Goal: Task Accomplishment & Management: Manage account settings

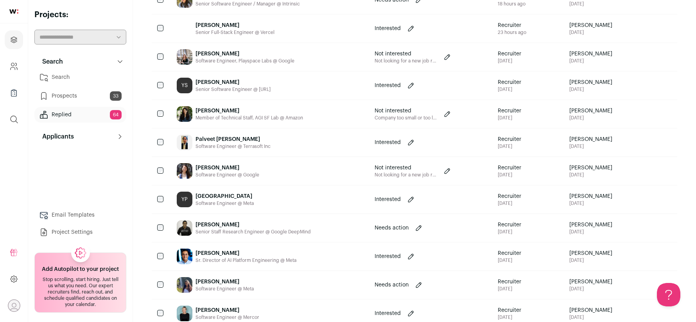
scroll to position [220, 0]
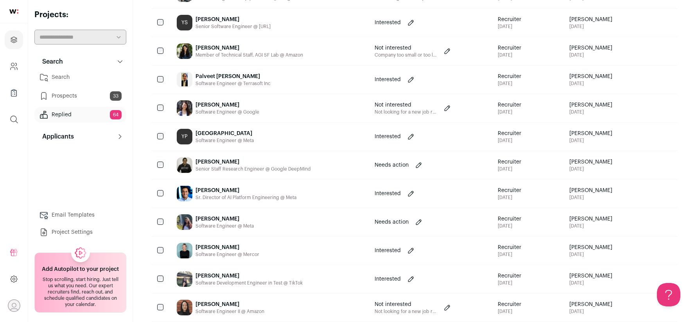
click at [229, 196] on div "Sr. Director of AI Platform Engineering @ Meta" at bounding box center [245, 198] width 101 height 6
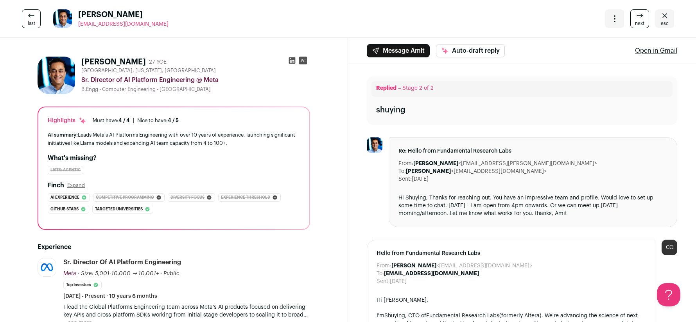
click at [289, 59] on icon at bounding box center [292, 60] width 7 height 7
drag, startPoint x: 665, startPoint y: 21, endPoint x: 650, endPoint y: 21, distance: 15.2
click at [665, 21] on span "esc" at bounding box center [665, 23] width 8 height 6
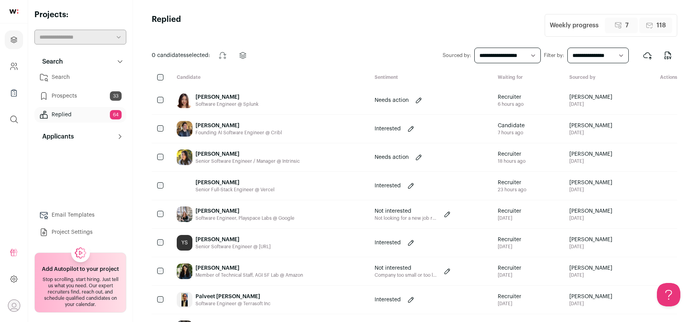
click at [218, 100] on div "[PERSON_NAME]" at bounding box center [226, 97] width 63 height 8
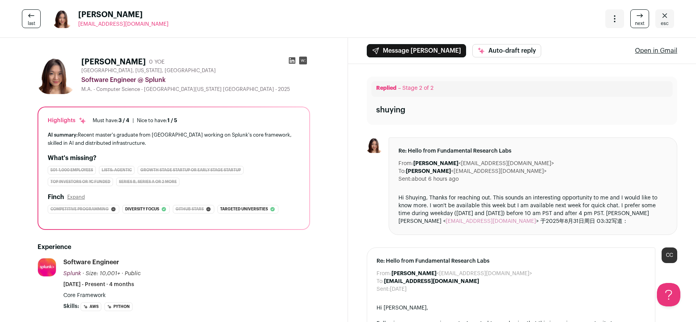
click at [289, 61] on icon at bounding box center [292, 60] width 7 height 7
click at [665, 18] on icon "Close" at bounding box center [664, 15] width 9 height 9
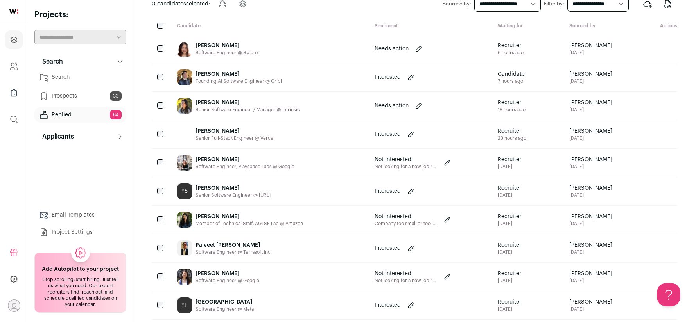
scroll to position [54, 0]
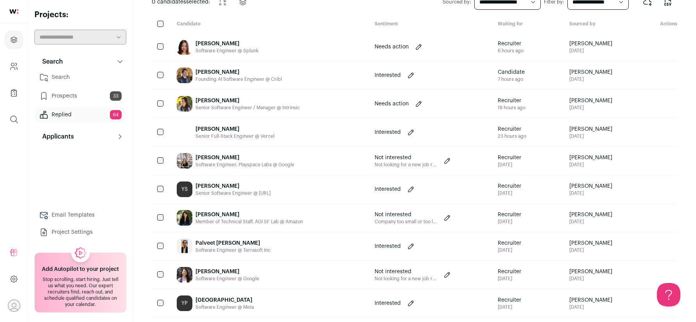
click at [260, 82] on div "Founding AI Software Engineer @ Cribl" at bounding box center [238, 79] width 86 height 6
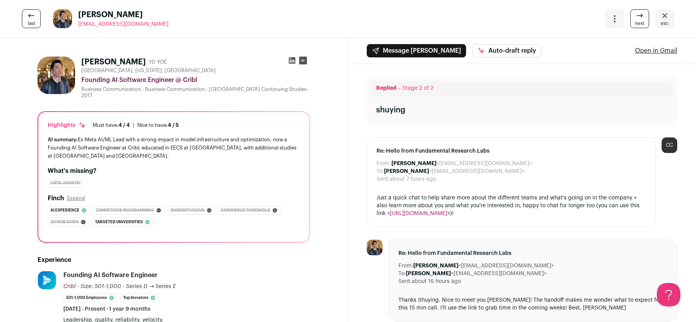
click at [294, 59] on icon at bounding box center [292, 60] width 7 height 7
click at [657, 16] on link "esc" at bounding box center [664, 18] width 19 height 19
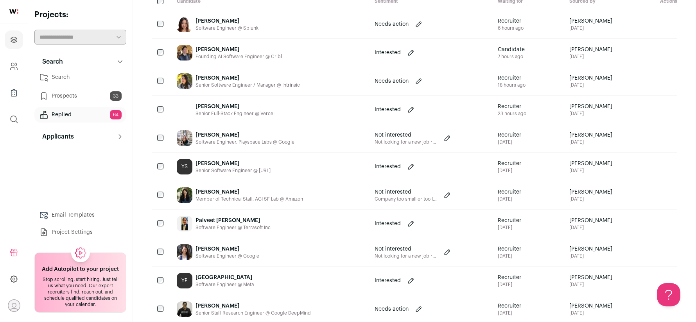
scroll to position [77, 0]
click at [235, 286] on div "Software Engineer @ Meta" at bounding box center [224, 284] width 58 height 6
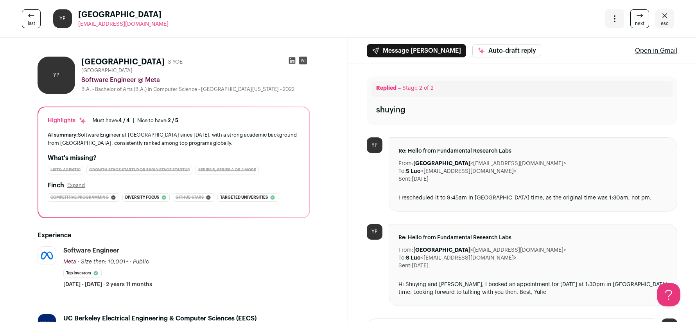
click at [290, 59] on icon at bounding box center [292, 61] width 8 height 8
click at [662, 13] on icon "Close" at bounding box center [664, 15] width 9 height 9
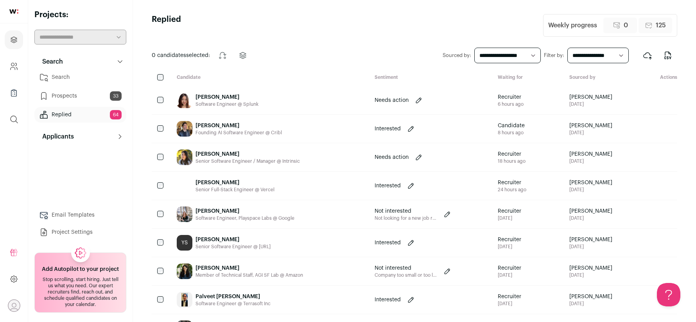
click at [409, 132] on icon at bounding box center [411, 129] width 8 height 8
click at [394, 129] on select "**********" at bounding box center [402, 128] width 56 height 9
click at [347, 55] on div "**********" at bounding box center [414, 55] width 525 height 19
click at [440, 131] on icon at bounding box center [441, 129] width 8 height 8
click at [80, 82] on link "Search" at bounding box center [80, 78] width 92 height 16
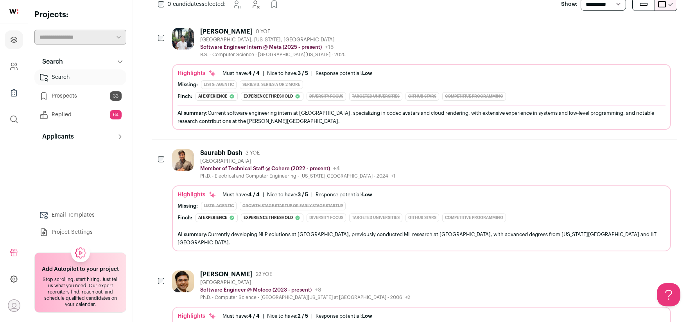
scroll to position [165, 0]
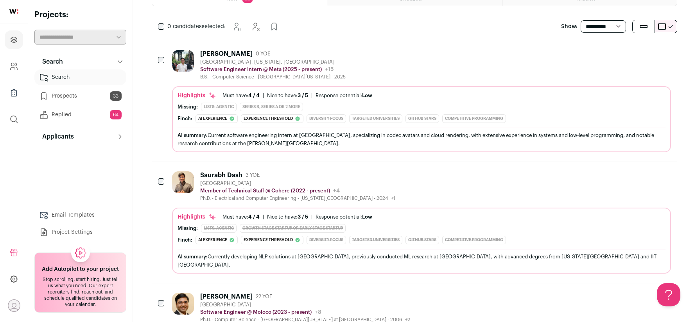
click at [373, 54] on div "[PERSON_NAME] 0 YOE [GEOGRAPHIC_DATA], [US_STATE], [GEOGRAPHIC_DATA] Software E…" at bounding box center [421, 65] width 499 height 30
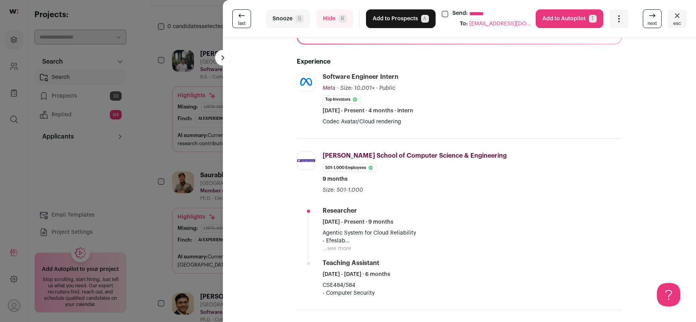
scroll to position [180, 0]
click at [328, 15] on button "Hide R" at bounding box center [334, 18] width 37 height 19
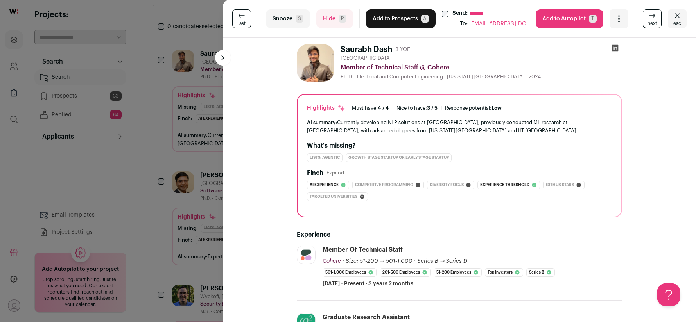
click at [408, 17] on button "Add to Prospects A" at bounding box center [401, 18] width 70 height 19
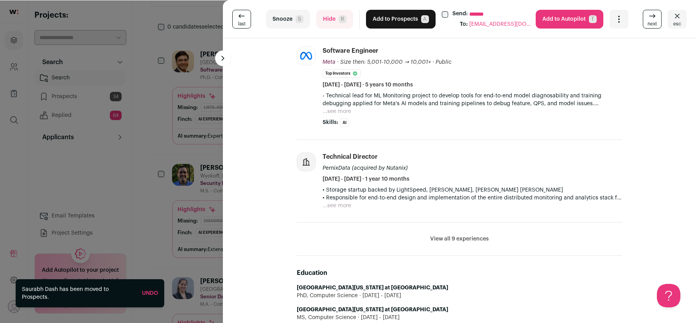
scroll to position [317, 0]
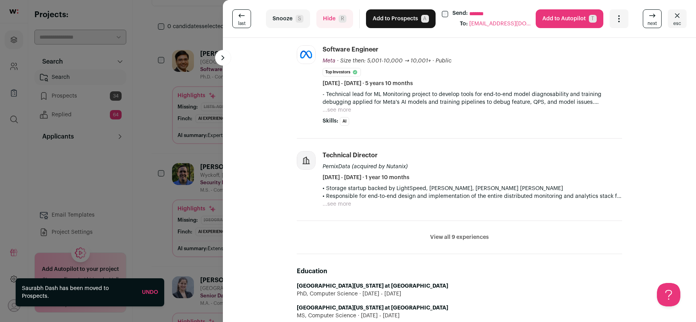
click at [333, 27] on button "Hide R" at bounding box center [334, 18] width 37 height 19
